Goal: Transaction & Acquisition: Purchase product/service

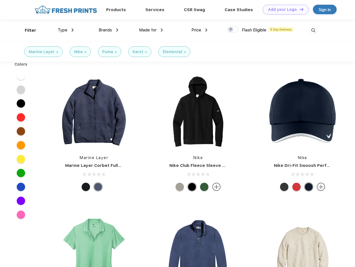
scroll to position [0, 0]
click at [283, 9] on link "Add your Logo Design Tool" at bounding box center [286, 10] width 46 height 10
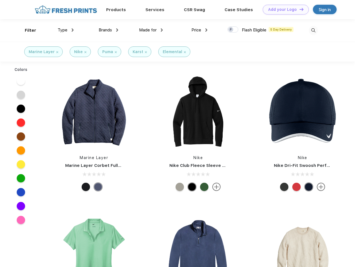
click at [0, 0] on div "Design Tool" at bounding box center [0, 0] width 0 height 0
click at [299, 9] on link "Add your Logo Design Tool" at bounding box center [286, 10] width 46 height 10
click at [27, 30] on div "Filter" at bounding box center [30, 30] width 11 height 6
click at [66, 30] on span "Type" at bounding box center [63, 30] width 10 height 5
click at [108, 30] on span "Brands" at bounding box center [105, 30] width 13 height 5
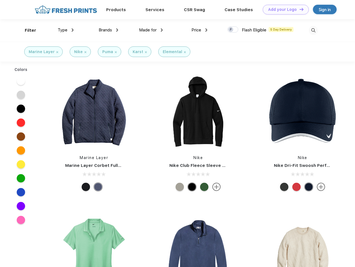
click at [151, 30] on span "Made for" at bounding box center [148, 30] width 18 height 5
click at [199, 30] on span "Price" at bounding box center [196, 30] width 10 height 5
click at [233, 30] on div at bounding box center [232, 29] width 11 height 6
click at [231, 30] on input "checkbox" at bounding box center [229, 28] width 4 height 4
click at [313, 30] on img at bounding box center [312, 30] width 9 height 9
